Goal: Task Accomplishment & Management: Manage account settings

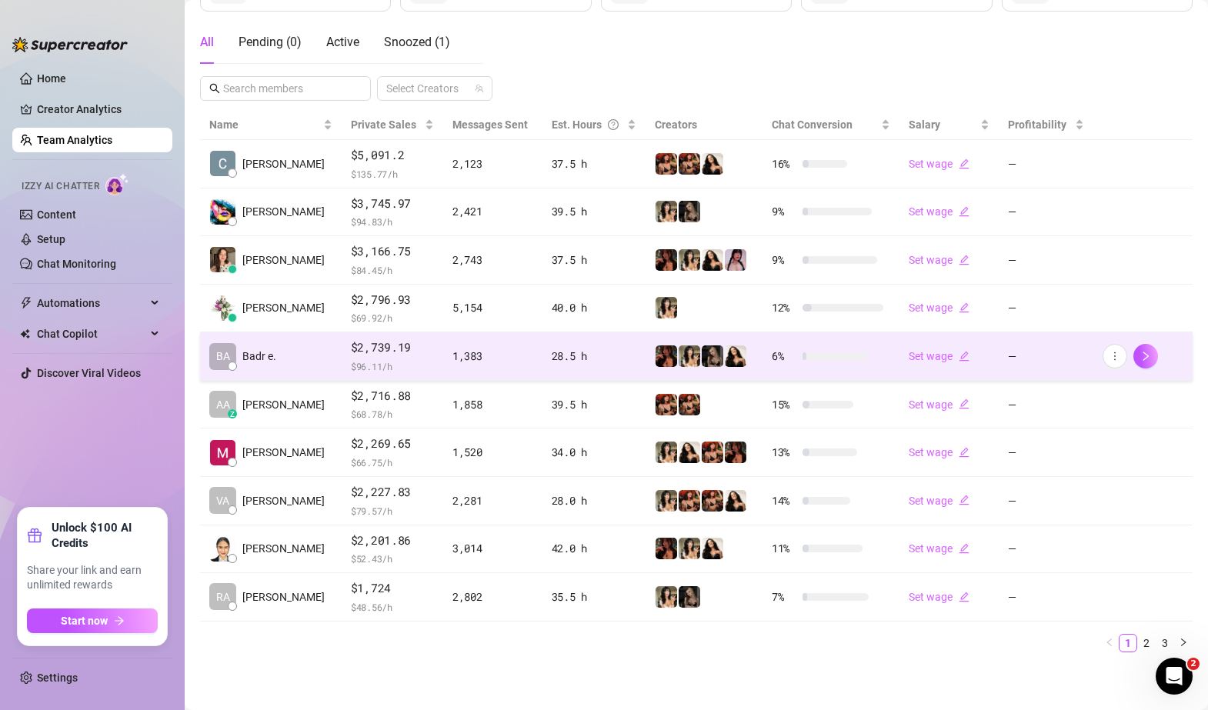
scroll to position [258, 0]
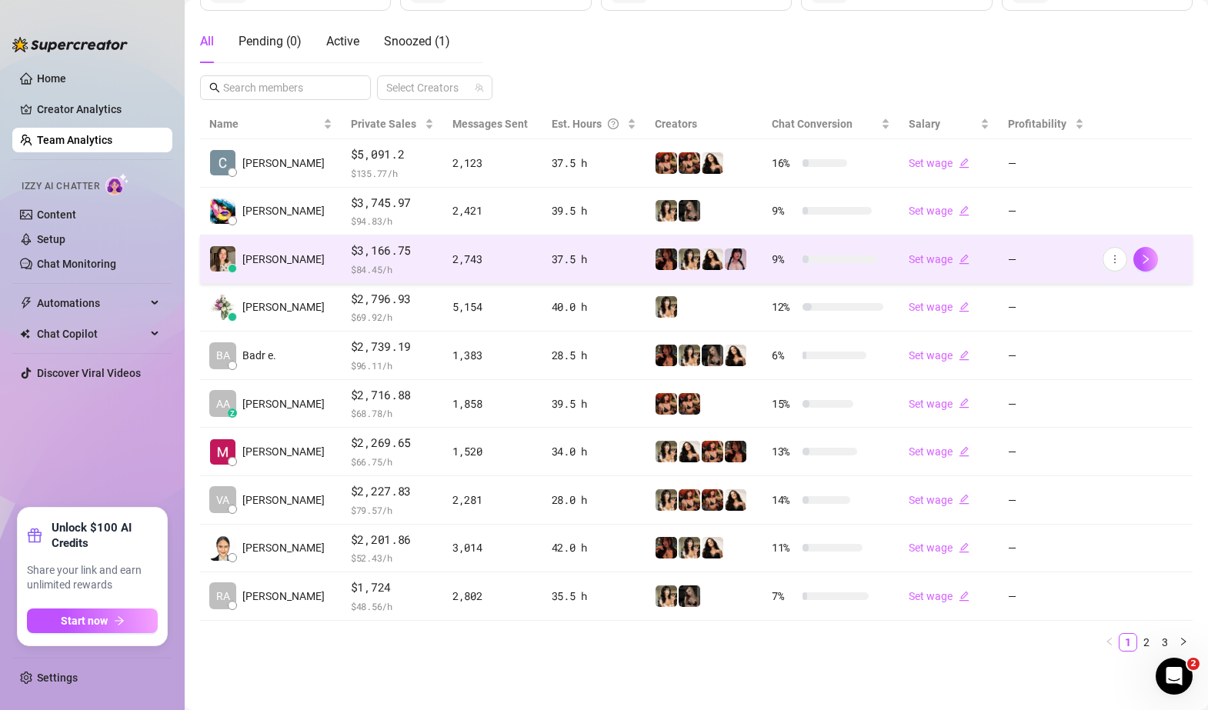
click at [619, 263] on div "37.5 h" at bounding box center [594, 259] width 85 height 17
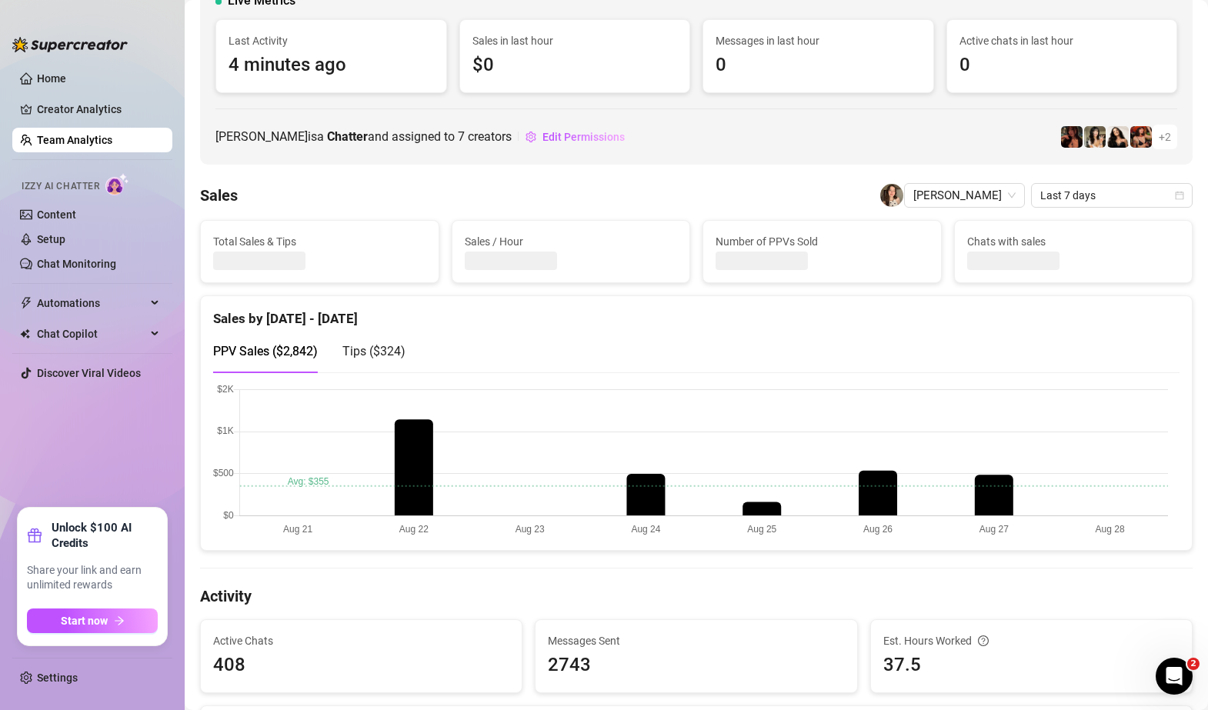
scroll to position [112, 0]
click at [604, 142] on span "Edit Permissions" at bounding box center [584, 138] width 82 height 12
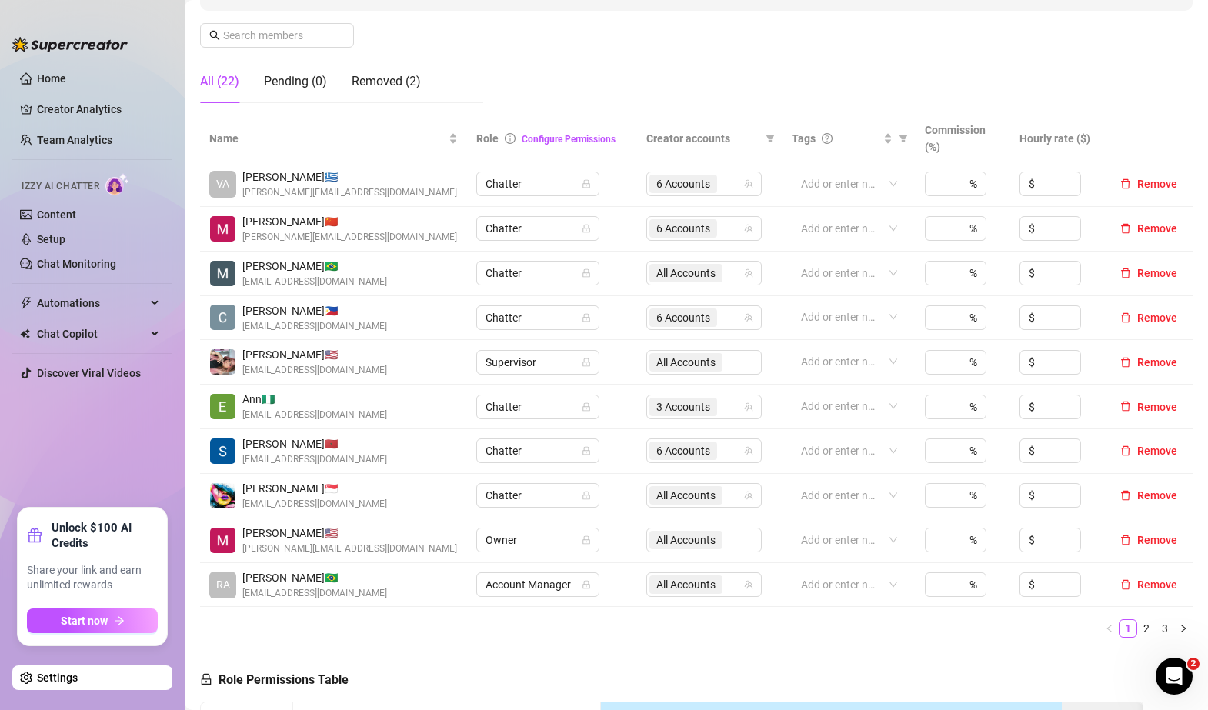
scroll to position [232, 0]
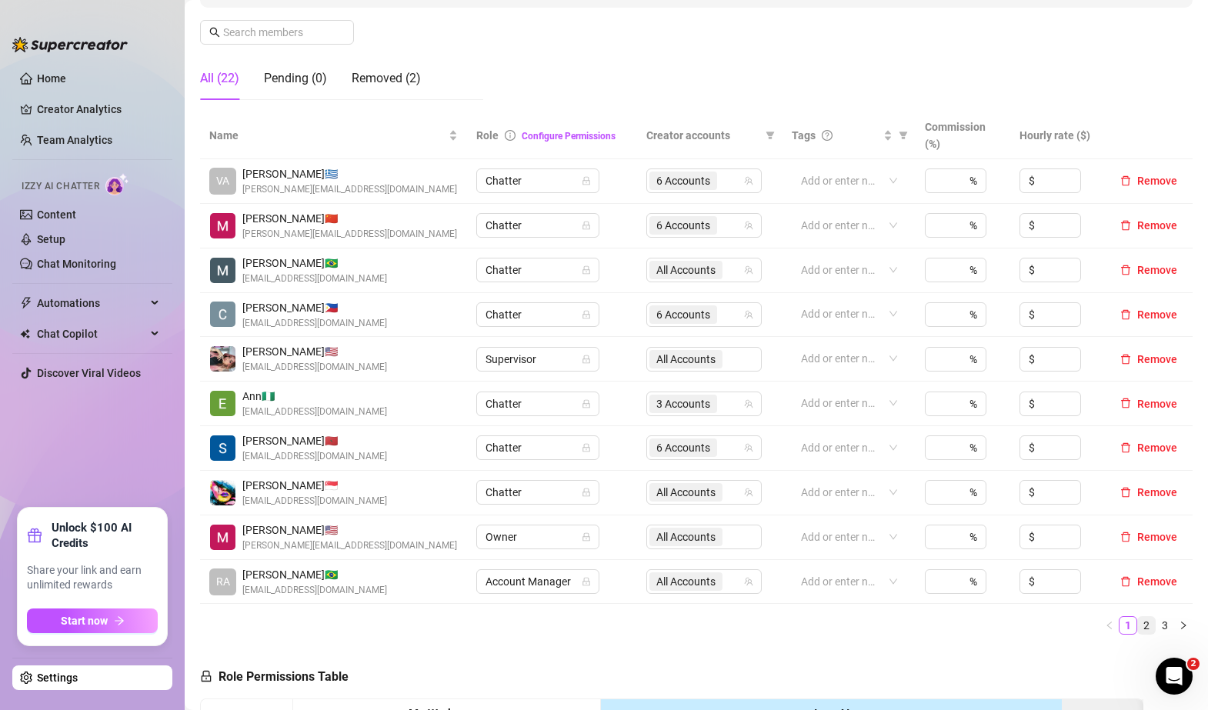
click at [1138, 624] on link "2" at bounding box center [1146, 625] width 17 height 17
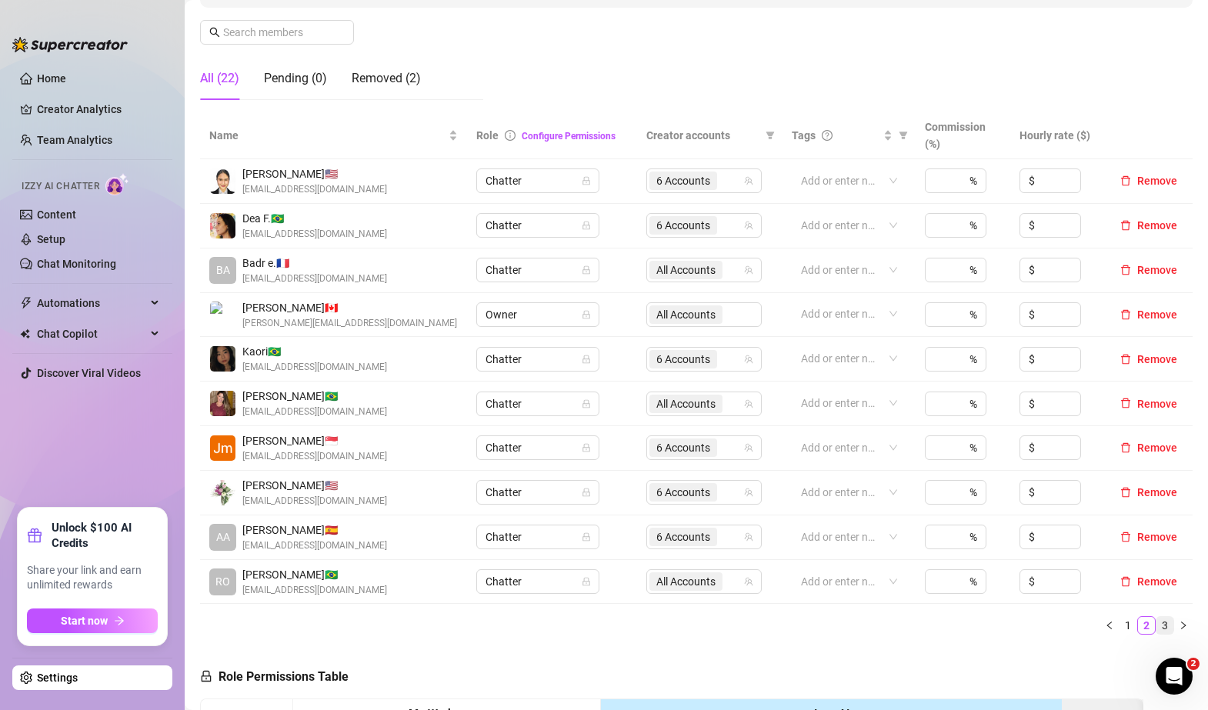
click at [1157, 630] on link "3" at bounding box center [1165, 625] width 17 height 17
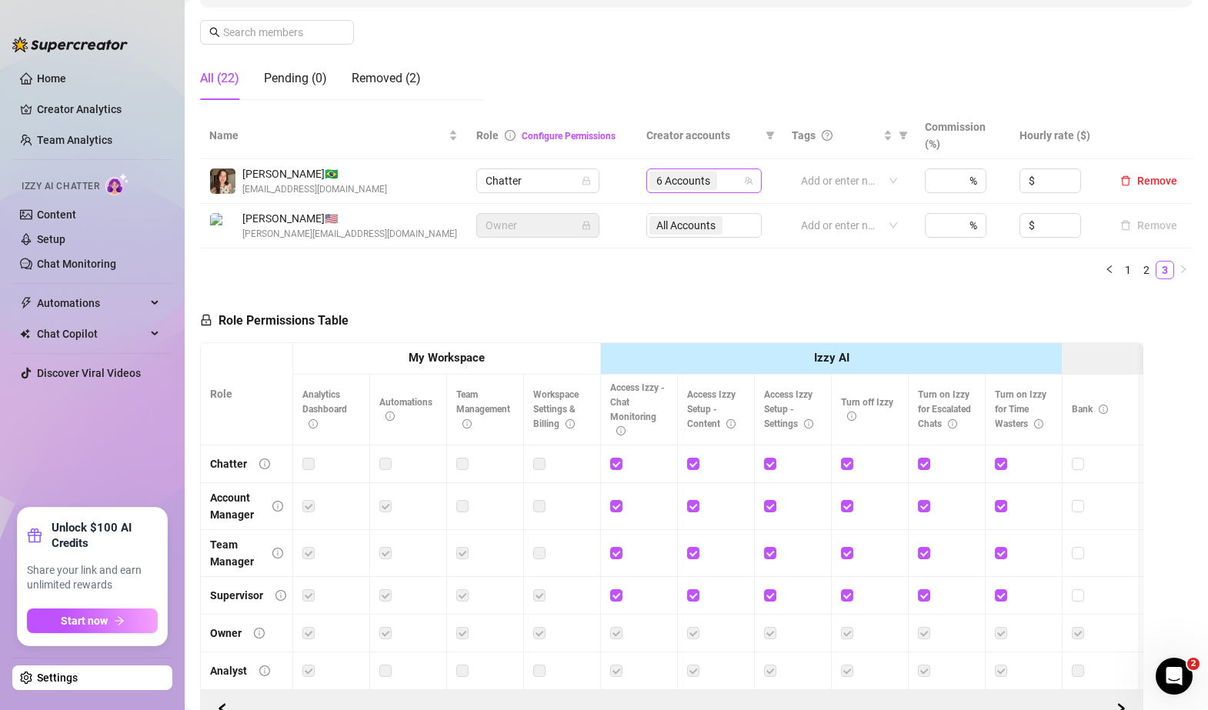
click at [687, 187] on span "6 Accounts" at bounding box center [683, 180] width 54 height 17
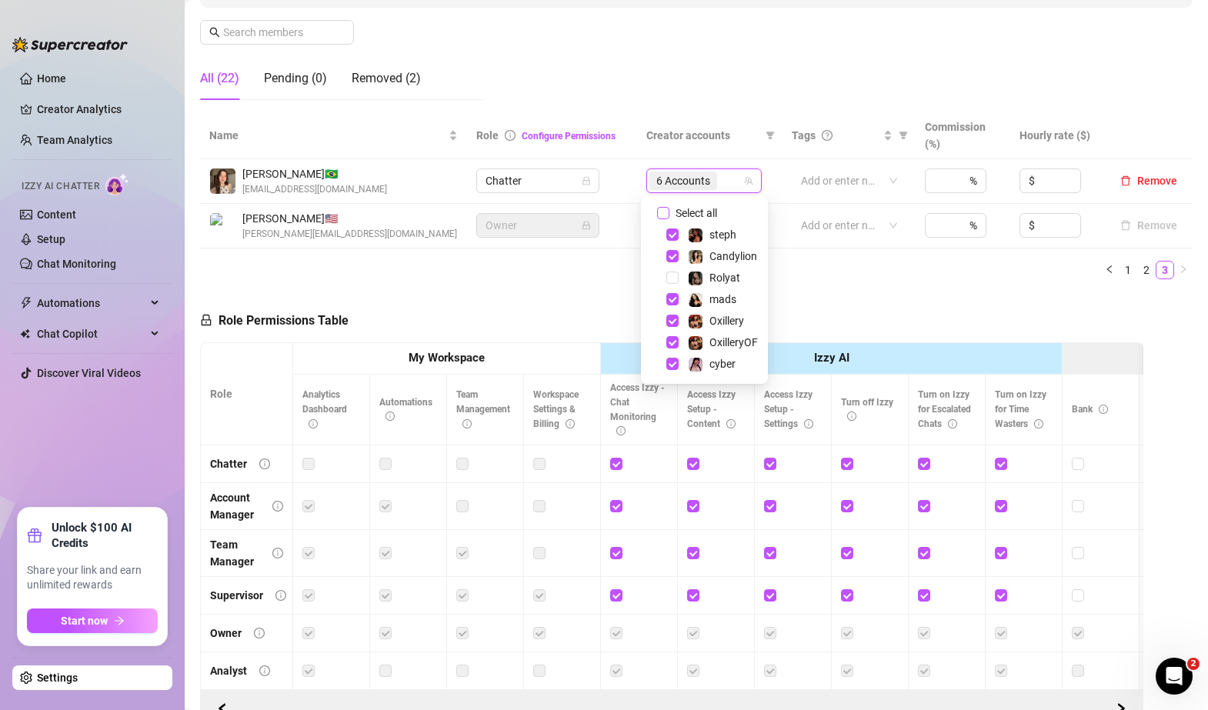
click at [665, 208] on input "Select all" at bounding box center [663, 213] width 12 height 12
checkbox input "true"
click at [987, 300] on div "Role Permissions Table Role My Workspace Izzy AI OnlyFans Side Menu OnlyFans Ch…" at bounding box center [672, 510] width 944 height 437
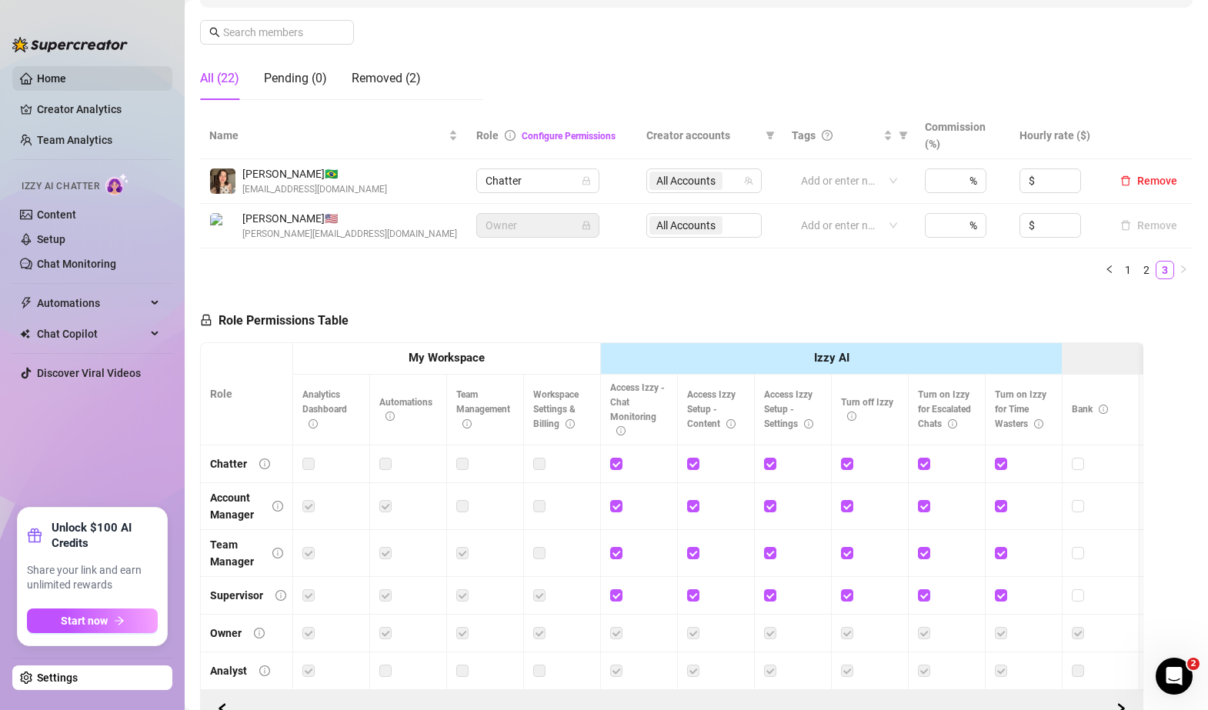
click at [52, 80] on link "Home" at bounding box center [51, 78] width 29 height 12
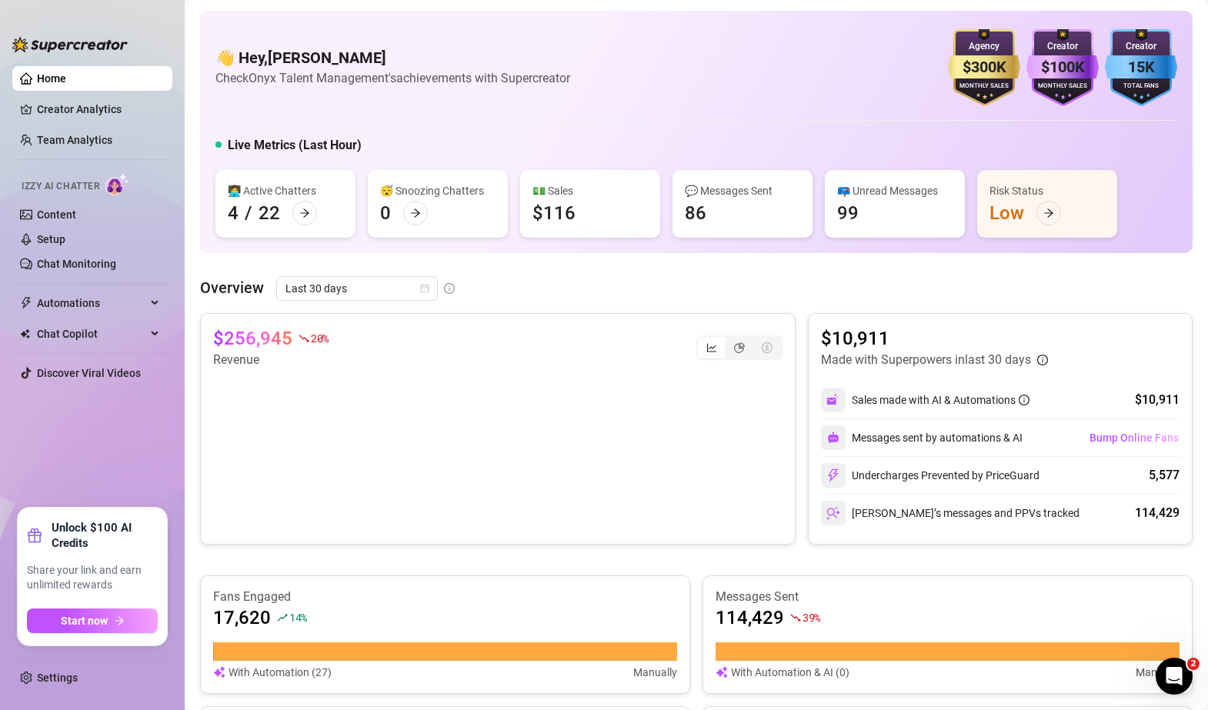
click at [795, 318] on div "$256,945 20 % Revenue $10,911 Made with Superpowers in last 30 days Sales made …" at bounding box center [696, 429] width 993 height 232
click at [785, 306] on div "Overview Last 30 days $256,945 20 % Revenue $10,911 Made with Superpowers in la…" at bounding box center [696, 625] width 993 height 699
click at [74, 144] on link "Team Analytics" at bounding box center [74, 140] width 75 height 12
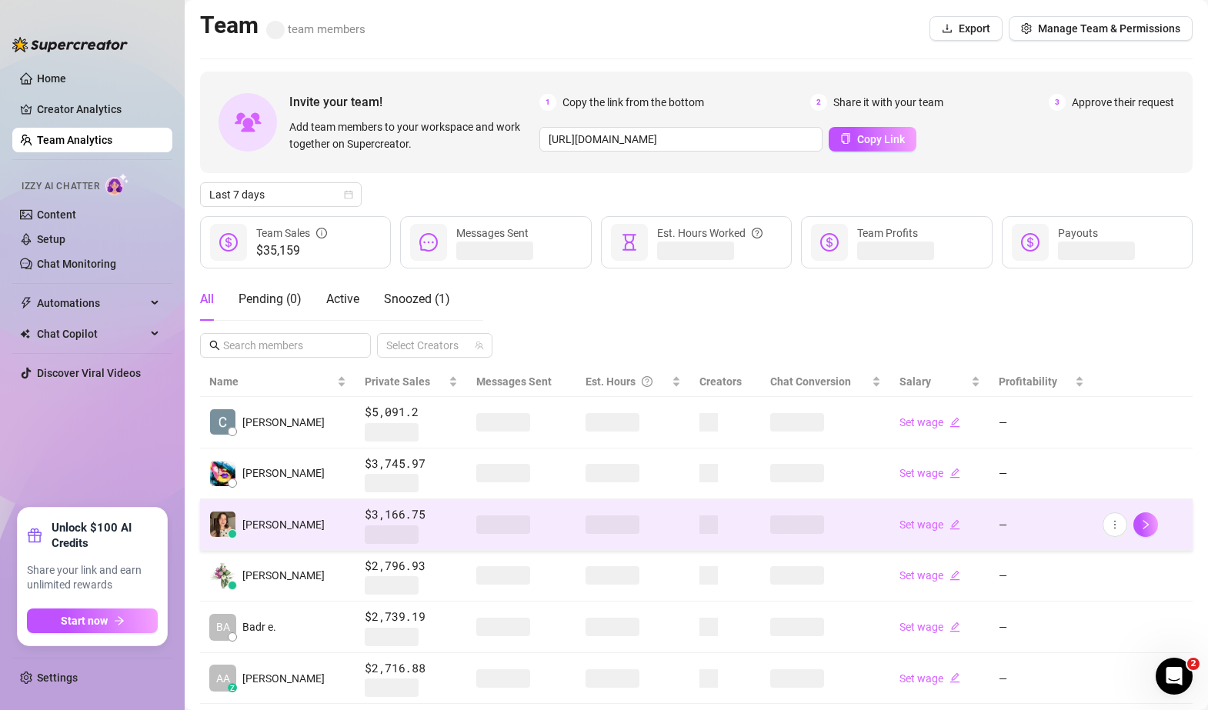
click at [299, 533] on td "[PERSON_NAME]" at bounding box center [277, 525] width 155 height 52
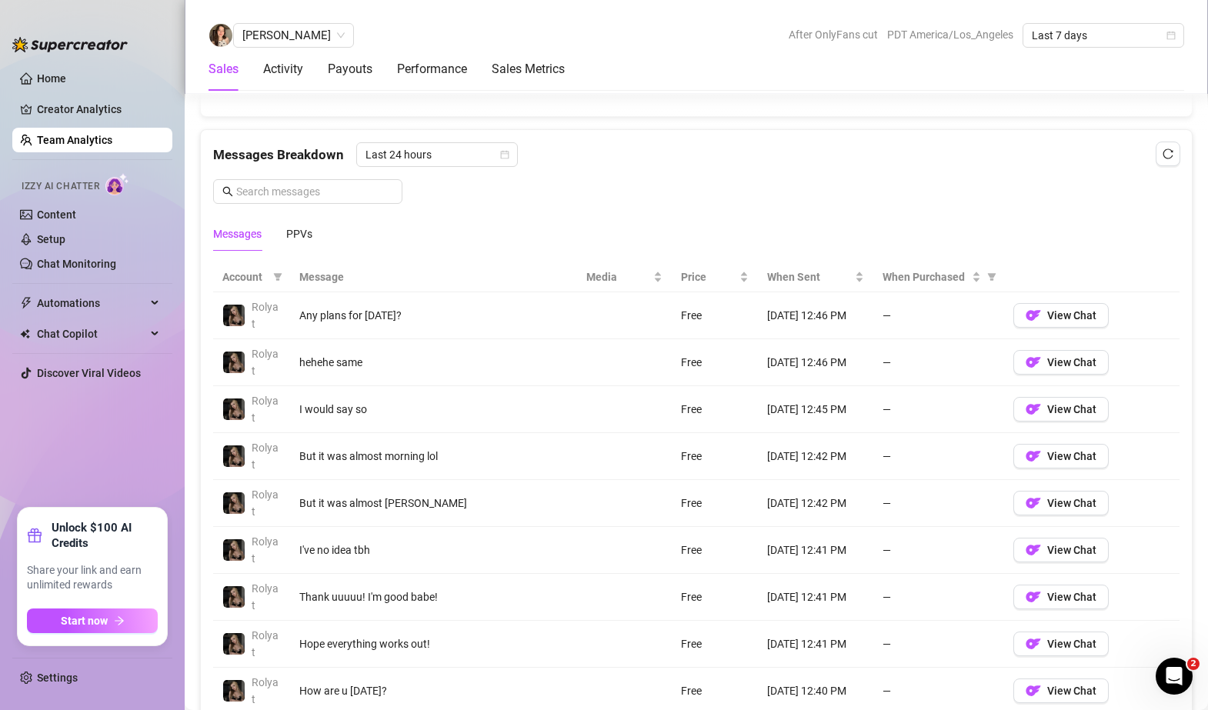
scroll to position [973, 0]
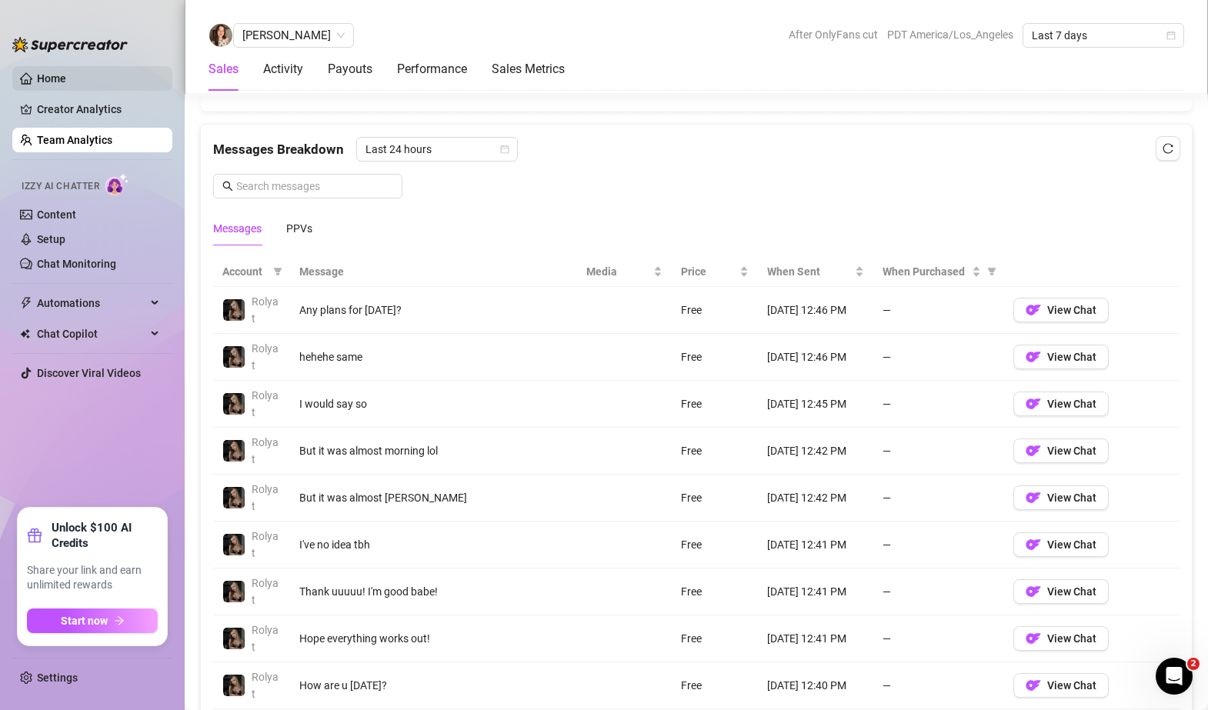
click at [39, 72] on link "Home" at bounding box center [51, 78] width 29 height 12
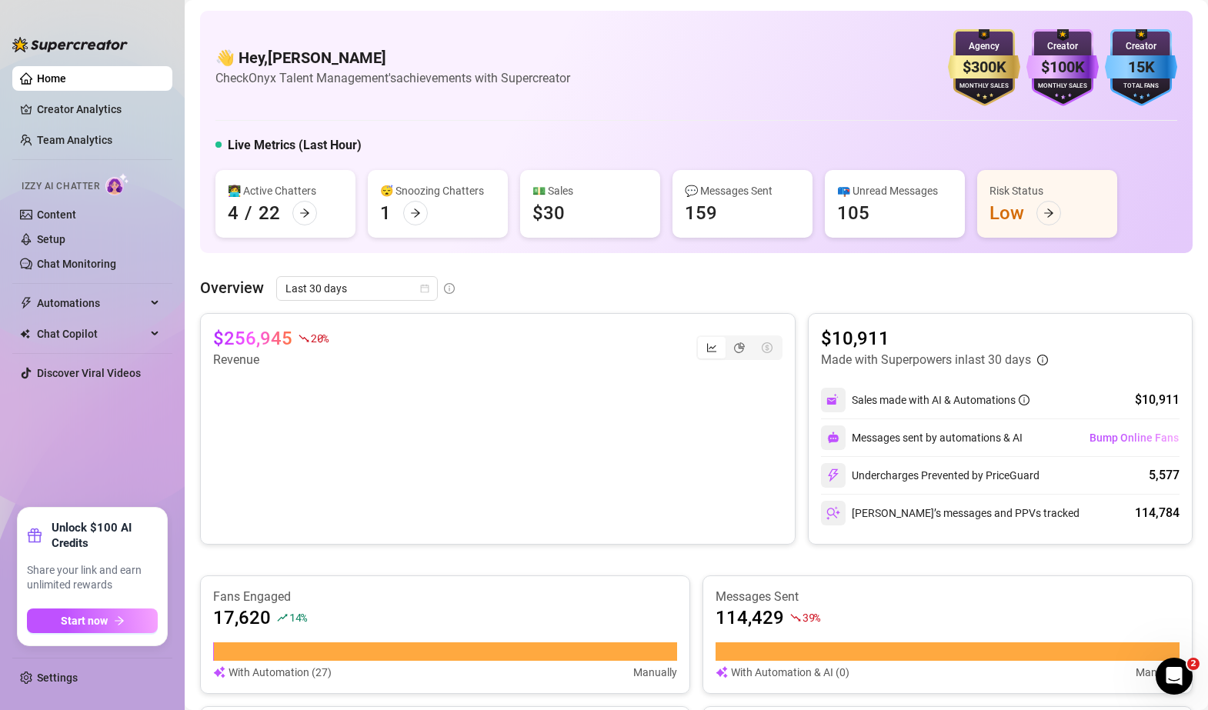
click at [195, 248] on main "👋 Hey, [PERSON_NAME] Check Onyx Talent Management's achievements with Supercrea…" at bounding box center [697, 612] width 1024 height 1224
click at [2, 68] on aside "Home Creator Analytics Team Analytics Izzy AI Chatter Content Setup Chat Monito…" at bounding box center [92, 355] width 185 height 710
click at [791, 304] on div "Overview Last 30 days $257,375 20 % Revenue $10,911 Made with Superpowers in la…" at bounding box center [696, 625] width 993 height 699
